Goal: Information Seeking & Learning: Learn about a topic

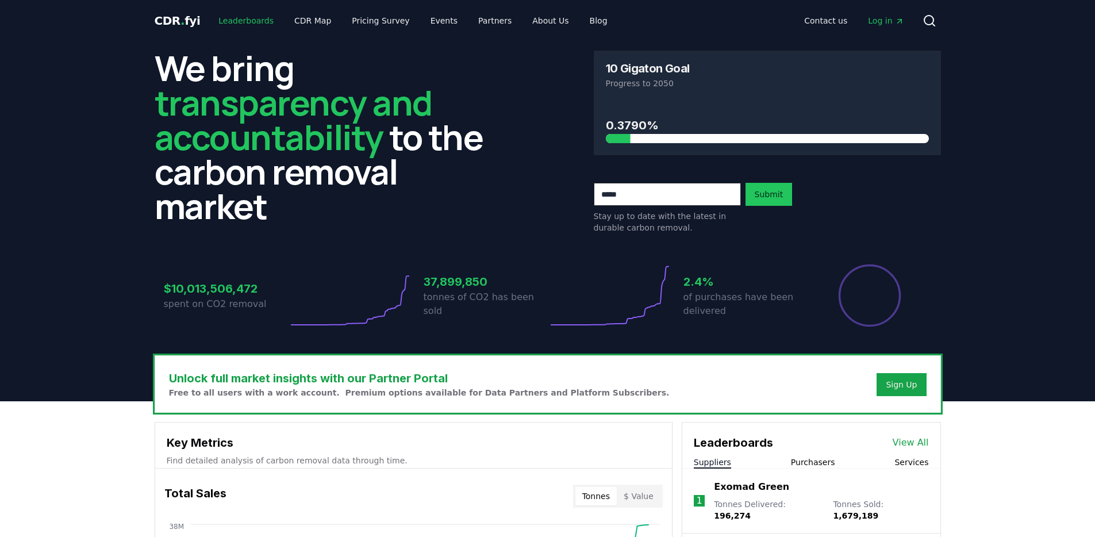
click at [239, 25] on link "Leaderboards" at bounding box center [246, 20] width 74 height 21
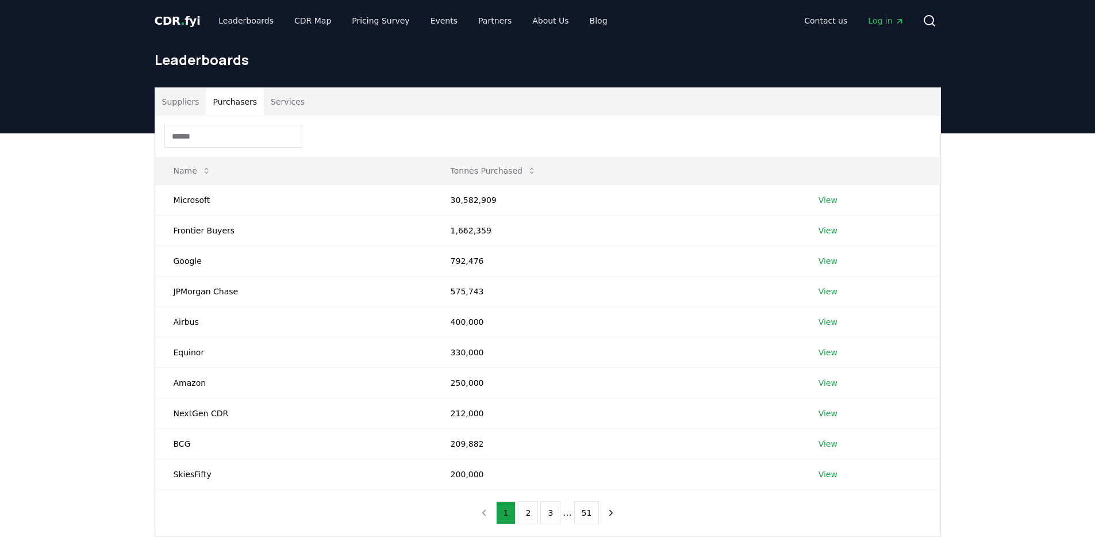
click at [229, 106] on button "Purchasers" at bounding box center [235, 102] width 58 height 28
click at [190, 100] on button "Suppliers" at bounding box center [180, 102] width 51 height 28
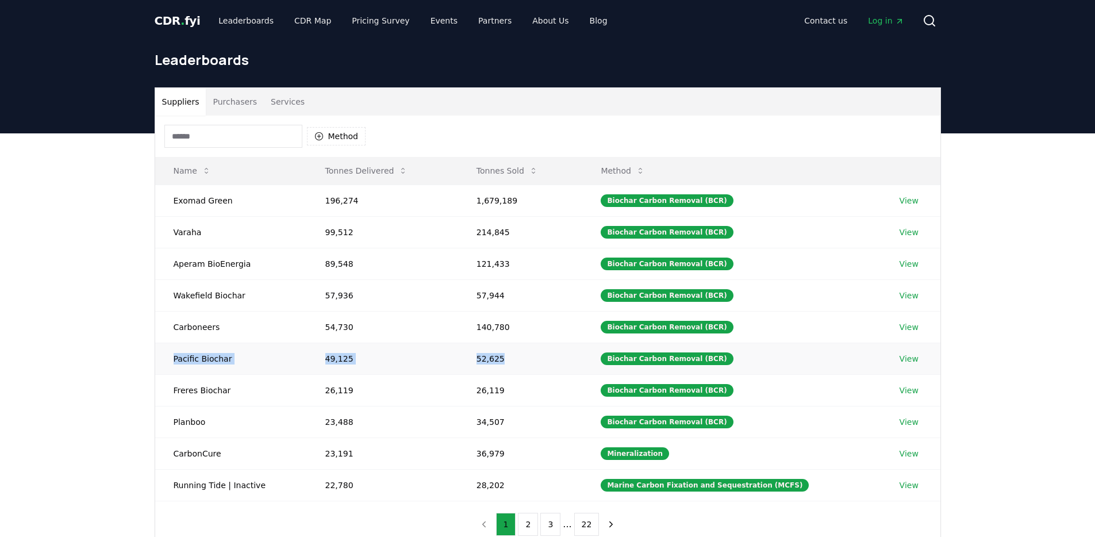
drag, startPoint x: 573, startPoint y: 359, endPoint x: 201, endPoint y: 348, distance: 372.2
click at [201, 348] on tr "Pacific Biochar 49,125 52,625 Biochar Carbon Removal (BCR) View" at bounding box center [547, 359] width 785 height 32
click at [192, 369] on td "Pacific Biochar" at bounding box center [231, 359] width 152 height 32
drag, startPoint x: 192, startPoint y: 369, endPoint x: 856, endPoint y: 362, distance: 664.1
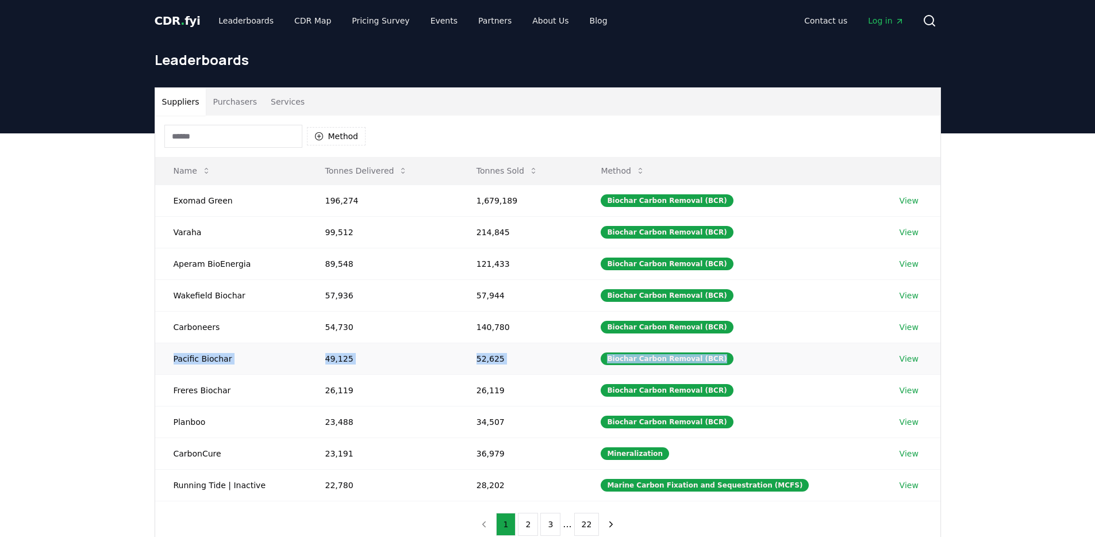
click at [855, 363] on tr "Pacific Biochar 49,125 52,625 Biochar Carbon Removal (BCR) View" at bounding box center [547, 359] width 785 height 32
click at [916, 358] on td "View" at bounding box center [910, 359] width 59 height 32
click at [912, 358] on link "View" at bounding box center [909, 358] width 19 height 11
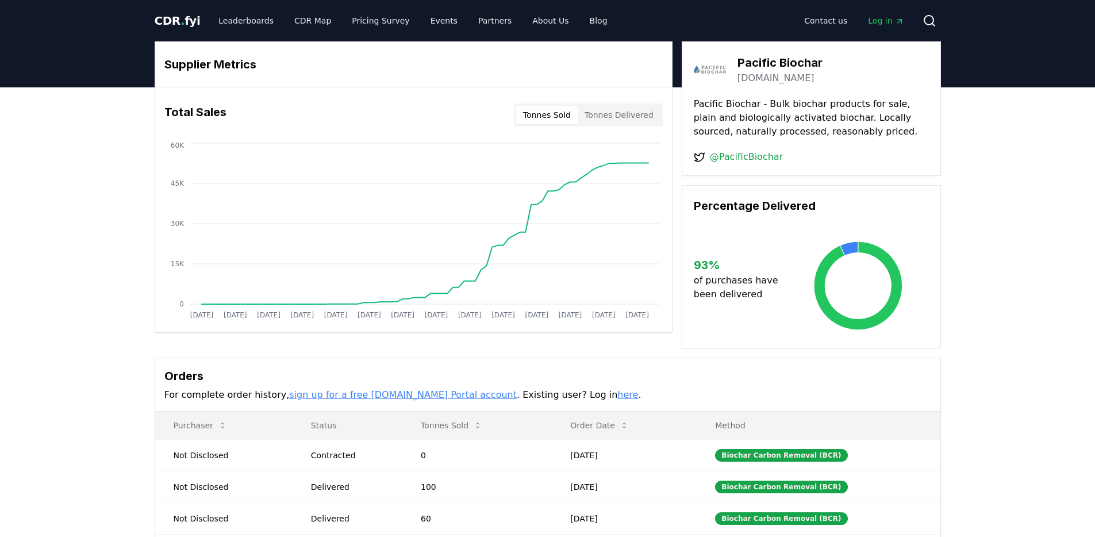
click at [903, 18] on icon "Main" at bounding box center [899, 21] width 9 height 9
